Goal: Task Accomplishment & Management: Use online tool/utility

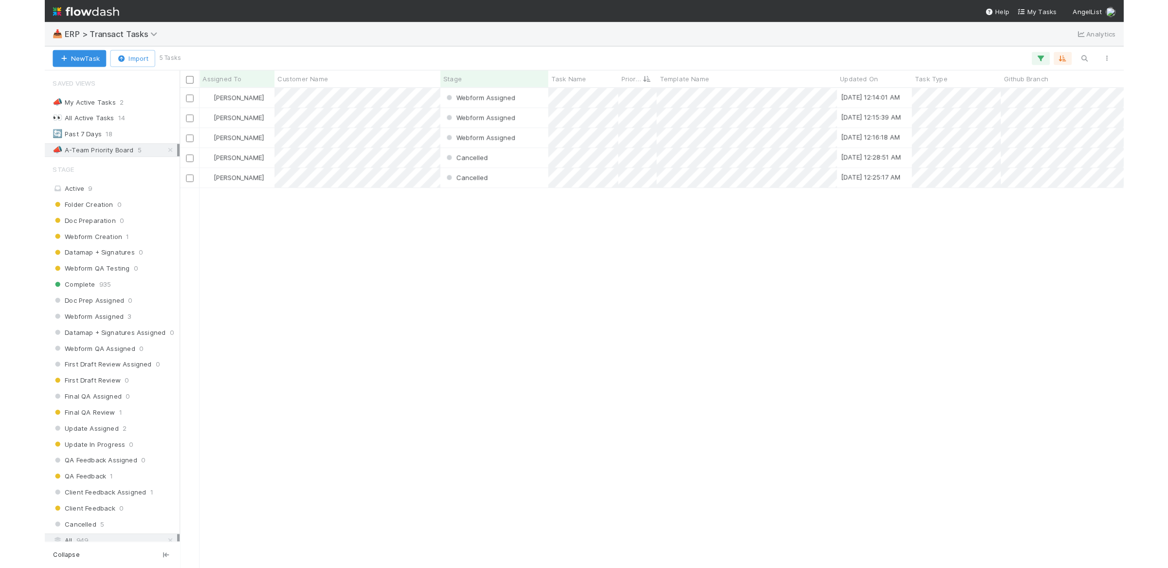
scroll to position [459, 911]
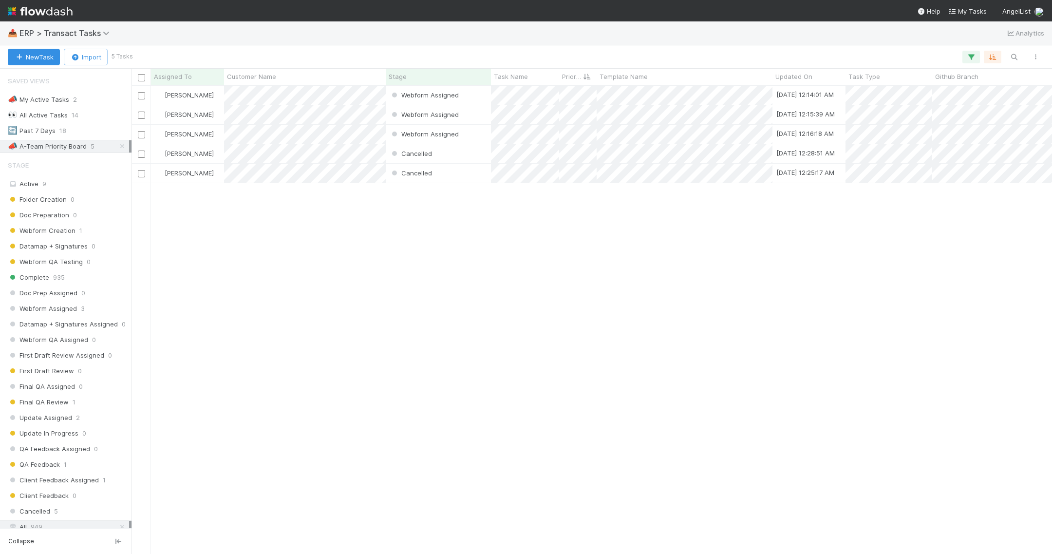
click at [280, 429] on div "[PERSON_NAME] Webform Assigned [DATE] 12:14:01 AM [PERSON_NAME] Webform Assigne…" at bounding box center [591, 319] width 920 height 467
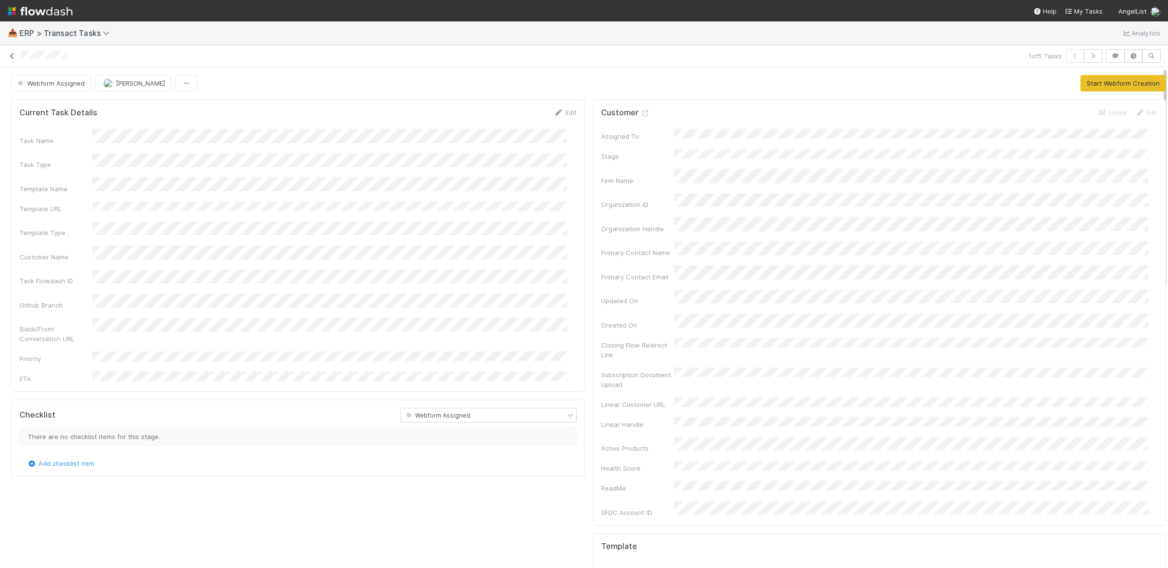
click at [14, 60] on link at bounding box center [12, 56] width 10 height 10
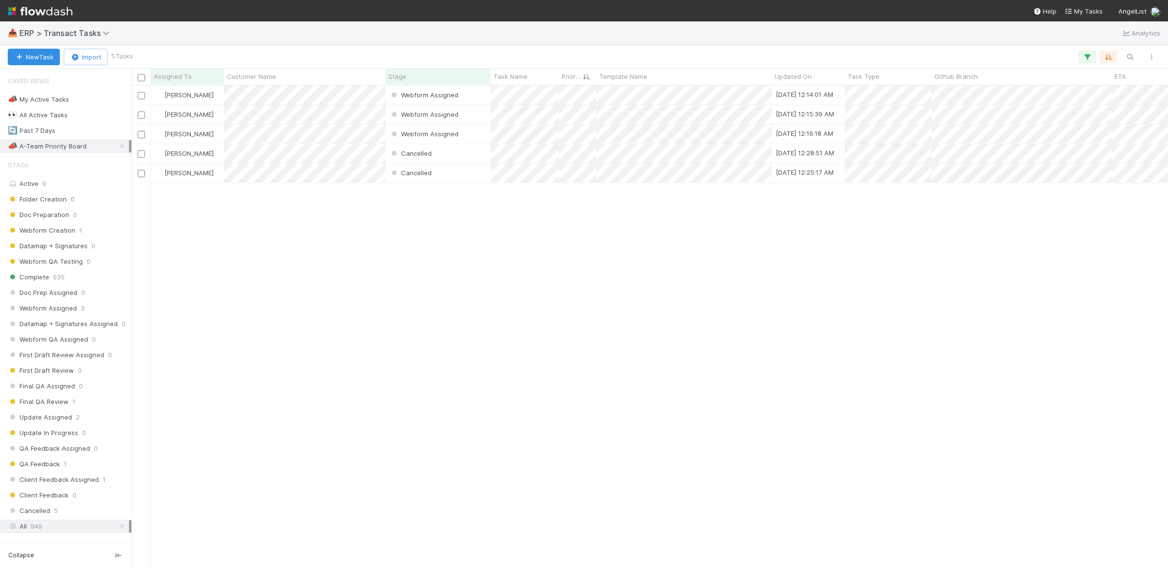
scroll to position [473, 1028]
click at [560, 303] on div "[PERSON_NAME] Webform Assigned [DATE] 12:14:01 AM [PERSON_NAME] Webform Assigne…" at bounding box center [649, 327] width 1037 height 482
